Goal: Task Accomplishment & Management: Manage account settings

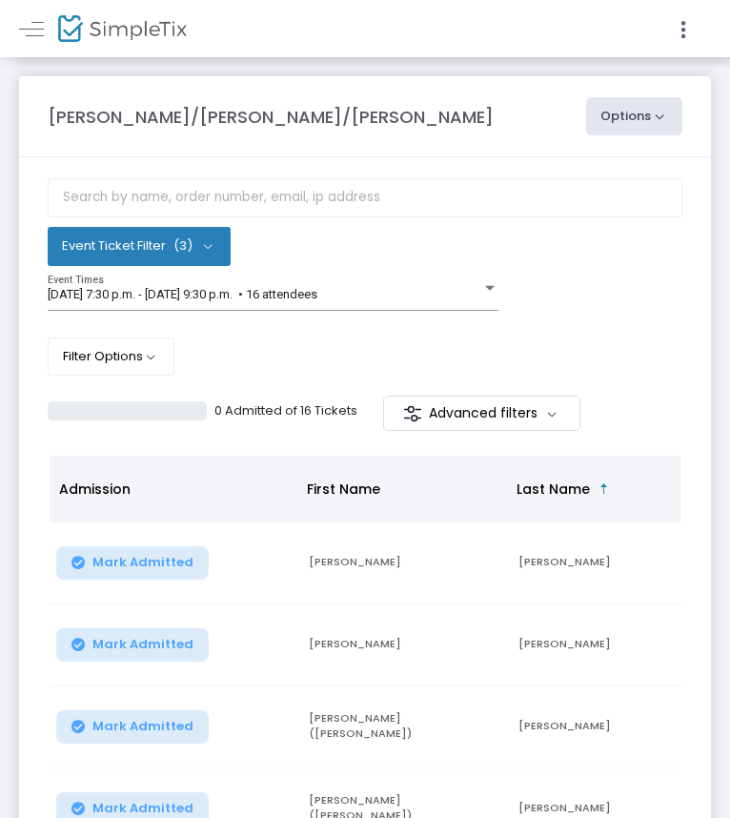
click at [621, 119] on button "Options" at bounding box center [634, 116] width 97 height 38
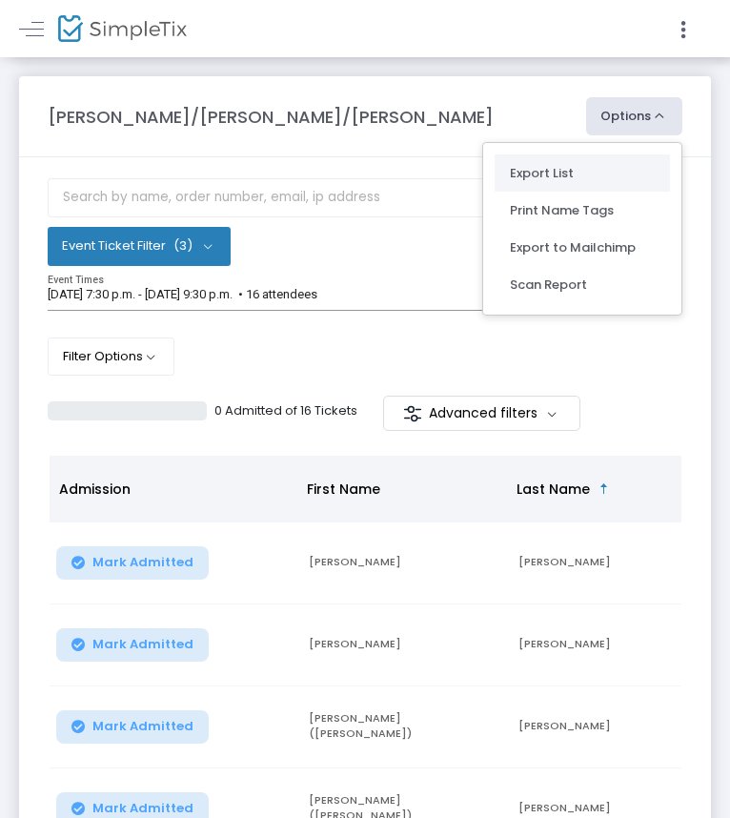
click at [532, 173] on li "Export List" at bounding box center [582, 172] width 175 height 37
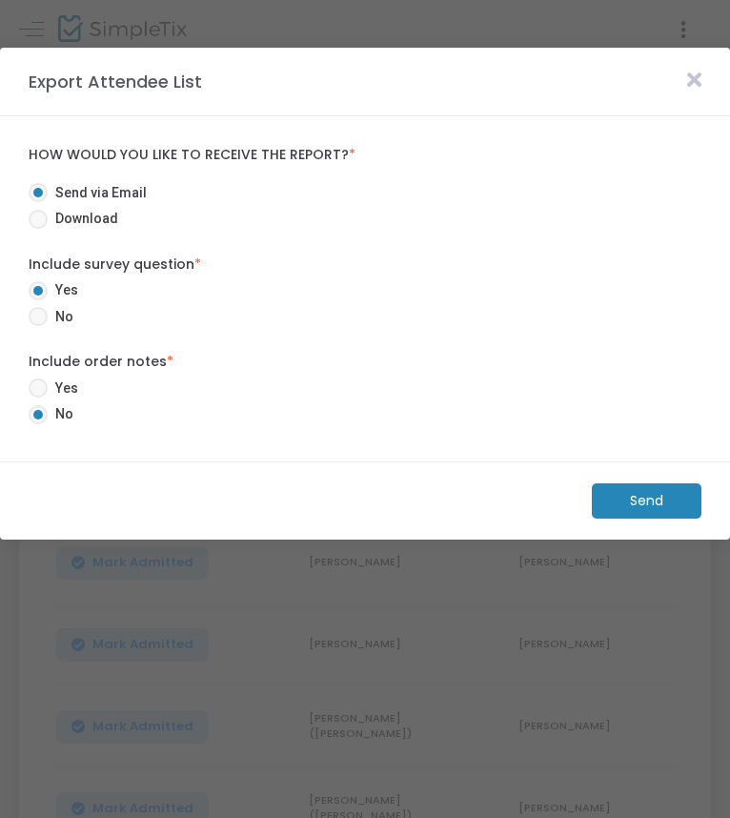
click at [44, 317] on span at bounding box center [38, 316] width 19 height 19
click at [38, 326] on input "No" at bounding box center [37, 326] width 1 height 1
radio input "true"
click at [631, 500] on m-button "Send" at bounding box center [647, 500] width 110 height 35
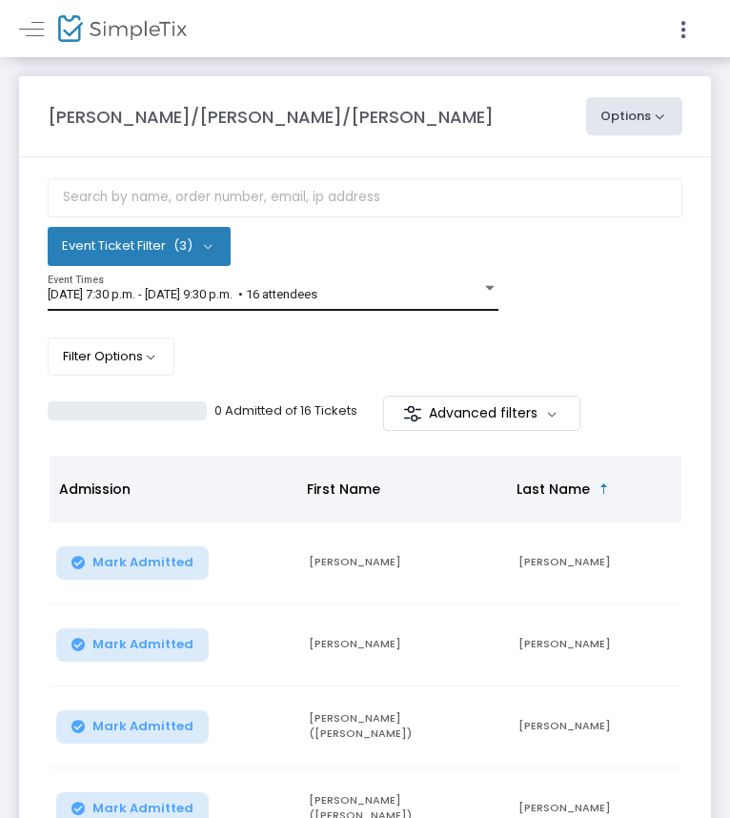
click at [492, 286] on div at bounding box center [490, 287] width 10 height 5
